Goal: Information Seeking & Learning: Find specific page/section

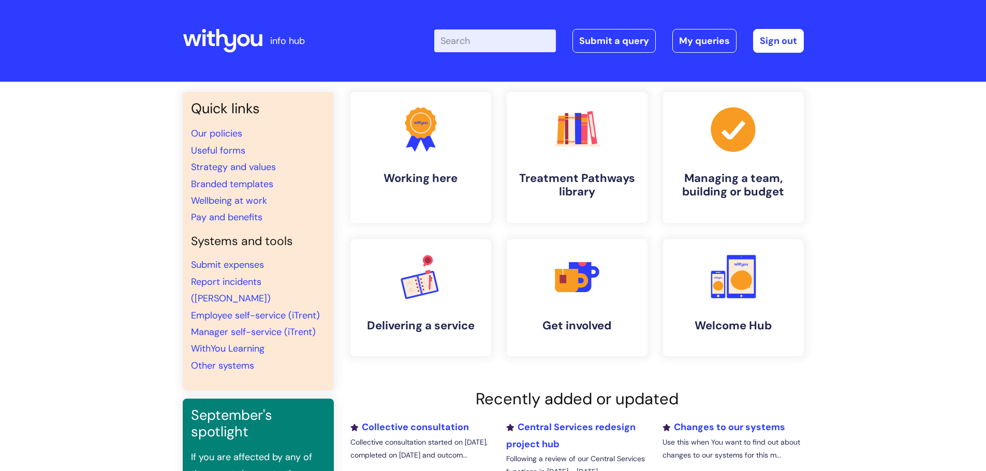
click at [473, 45] on input "Enter your search term here..." at bounding box center [495, 40] width 122 height 23
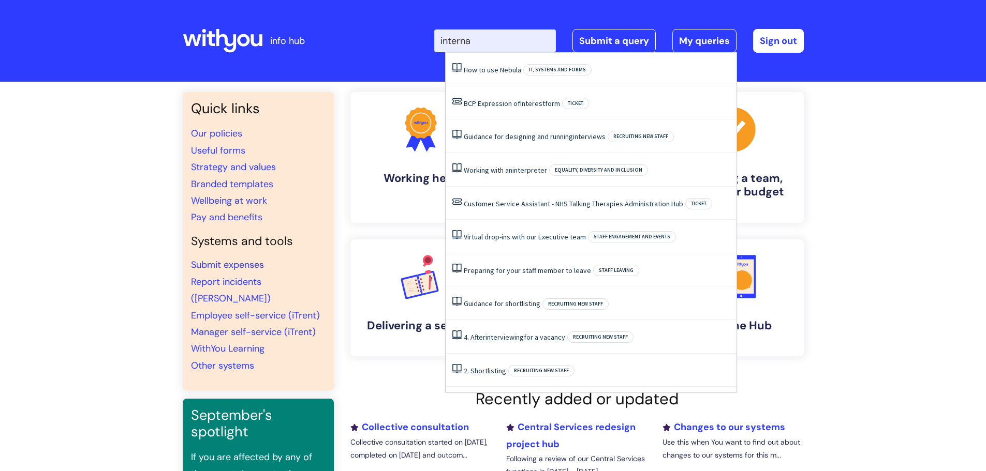
type input "internal"
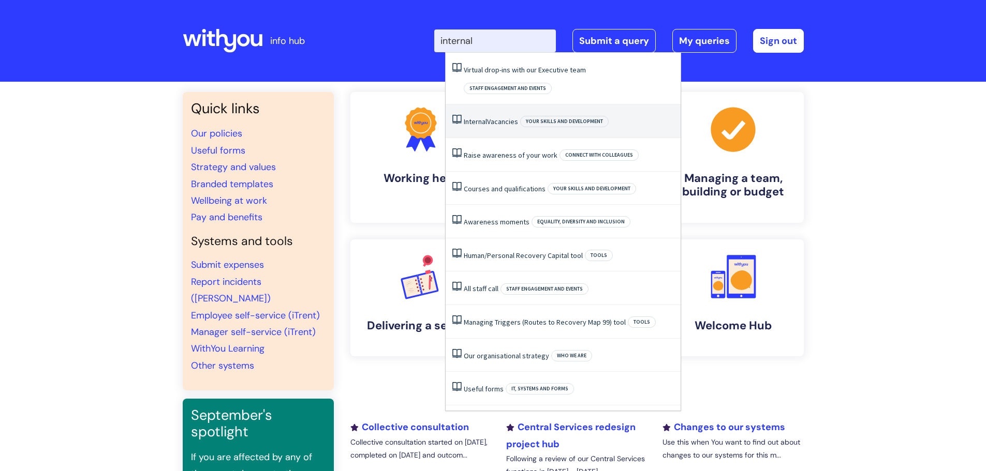
click at [516, 117] on link "Internal Vacancies" at bounding box center [491, 121] width 54 height 9
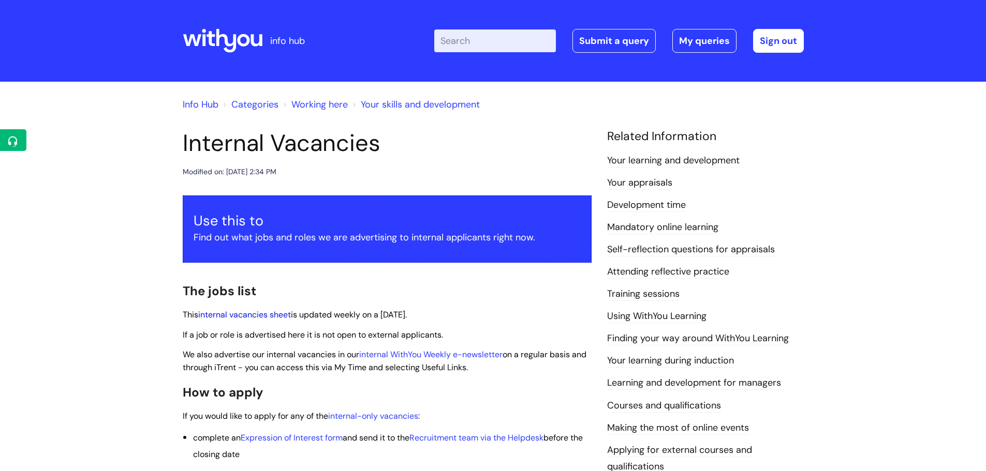
click at [258, 316] on link "internal vacancies sheet" at bounding box center [244, 314] width 93 height 11
